Goal: Information Seeking & Learning: Learn about a topic

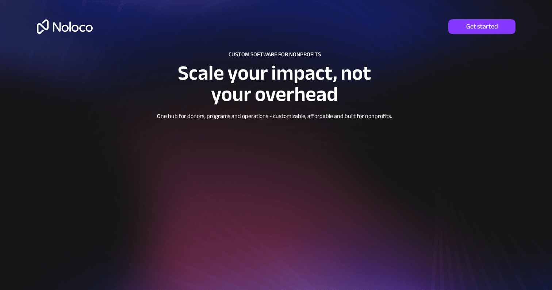
click at [69, 28] on img at bounding box center [65, 26] width 56 height 15
click at [45, 25] on img at bounding box center [65, 26] width 56 height 15
click at [112, 29] on div at bounding box center [276, 180] width 526 height 361
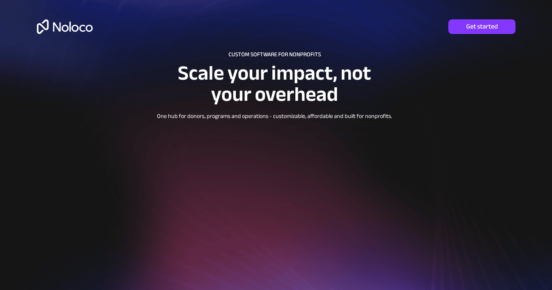
click at [75, 28] on img at bounding box center [65, 26] width 56 height 15
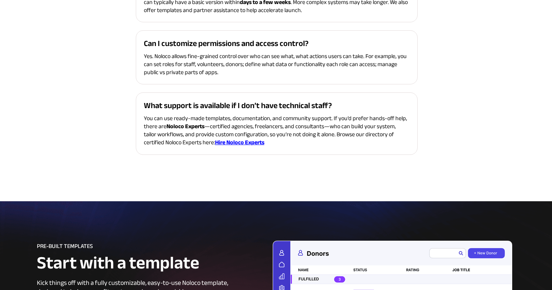
scroll to position [3328, 0]
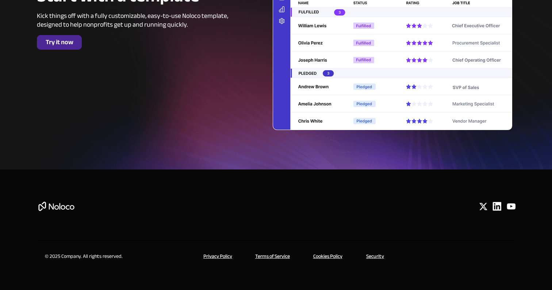
click at [66, 42] on span "Try it now" at bounding box center [59, 42] width 45 height 8
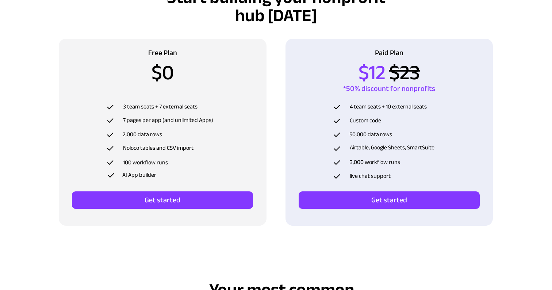
scroll to position [2439, 0]
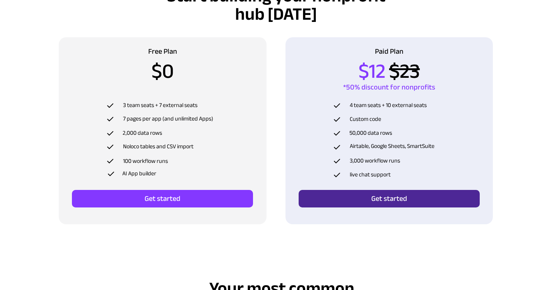
click at [318, 196] on span "Get started" at bounding box center [389, 198] width 181 height 9
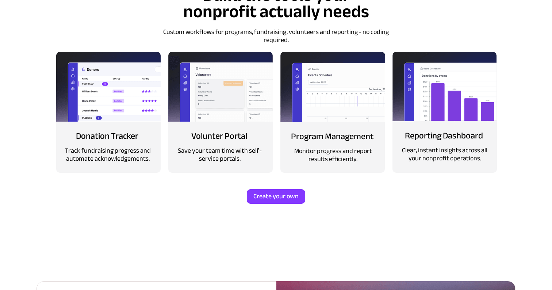
scroll to position [866, 0]
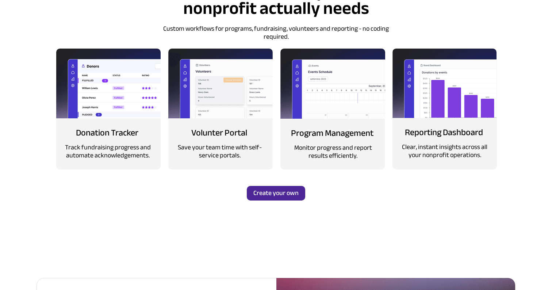
click at [265, 190] on span "Create your own" at bounding box center [276, 193] width 58 height 8
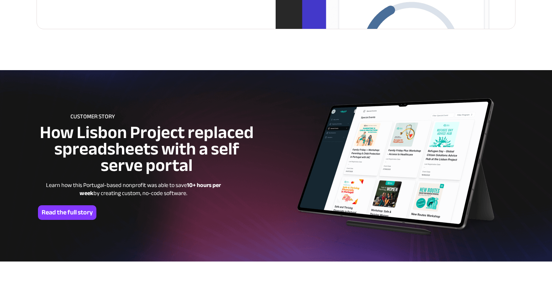
scroll to position [1895, 0]
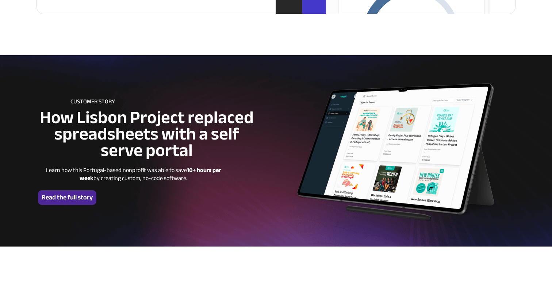
click at [79, 194] on span "Read the full story" at bounding box center [67, 198] width 58 height 8
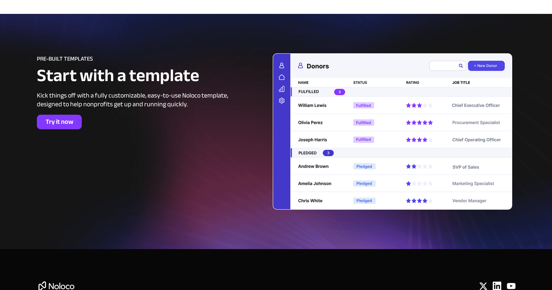
scroll to position [3279, 0]
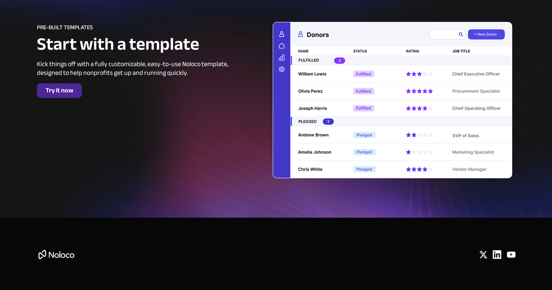
click at [72, 94] on span "Try it now" at bounding box center [59, 91] width 45 height 8
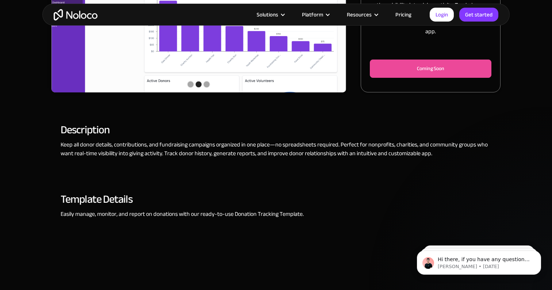
scroll to position [276, 0]
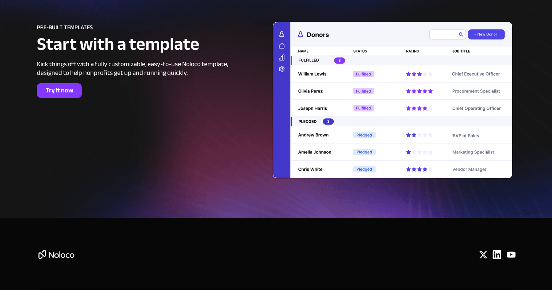
click at [313, 1] on div at bounding box center [276, 99] width 526 height 235
